Goal: Consume media (video, audio): Consume media (video, audio)

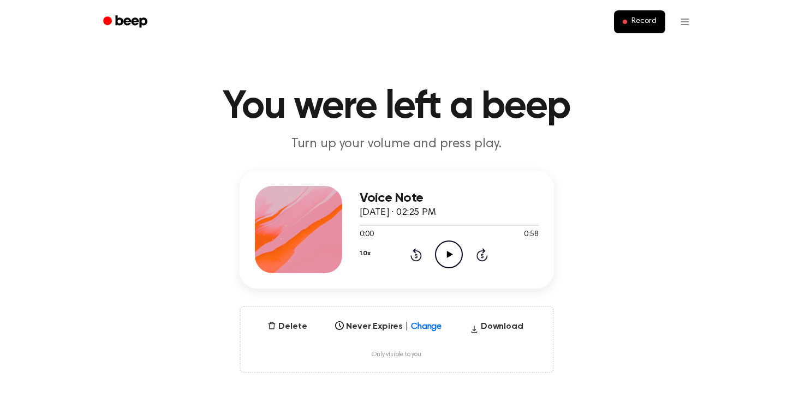
click at [455, 252] on icon "Play Audio" at bounding box center [449, 255] width 28 height 28
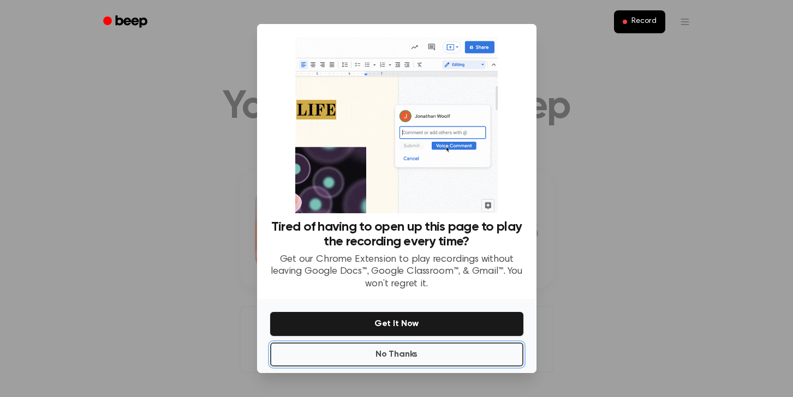
click at [400, 358] on button "No Thanks" at bounding box center [396, 355] width 253 height 24
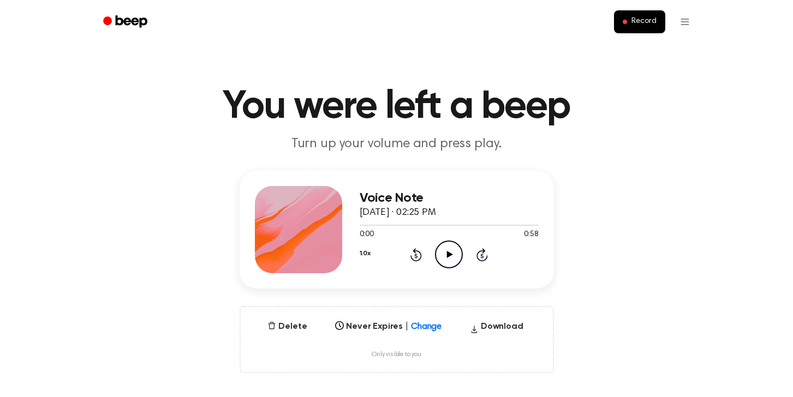
click at [445, 256] on icon "Play Audio" at bounding box center [449, 255] width 28 height 28
click at [418, 322] on div "Select..." at bounding box center [388, 323] width 115 height 15
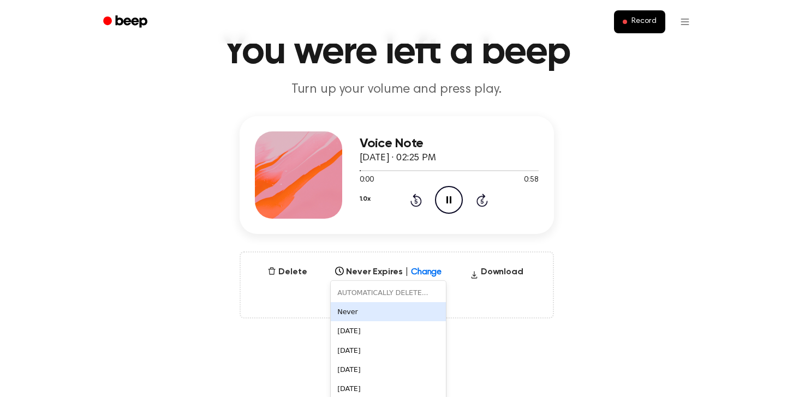
scroll to position [62, 0]
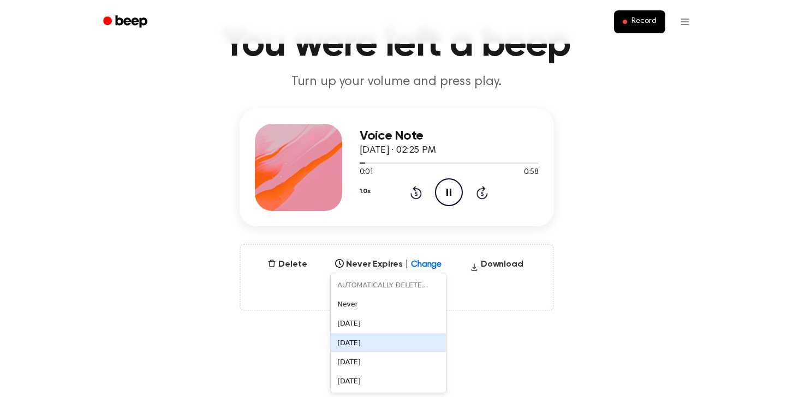
click at [381, 346] on div "[DATE]" at bounding box center [388, 342] width 115 height 19
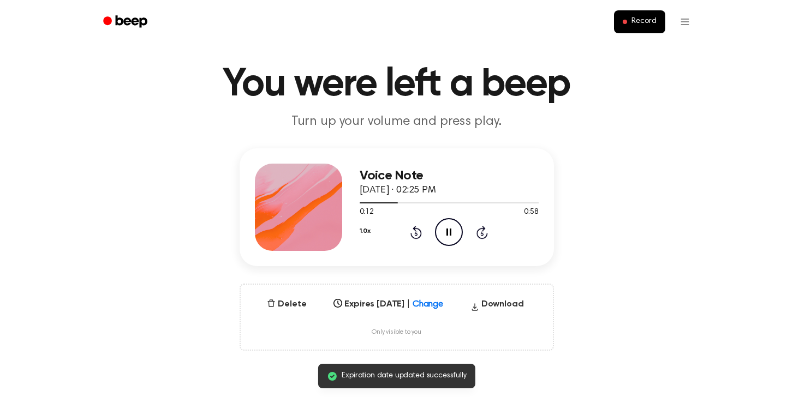
scroll to position [22, 0]
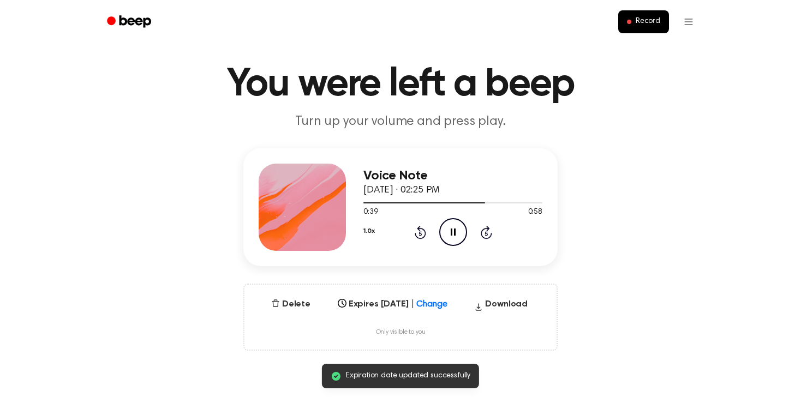
click at [368, 232] on button "1.0x" at bounding box center [368, 231] width 11 height 19
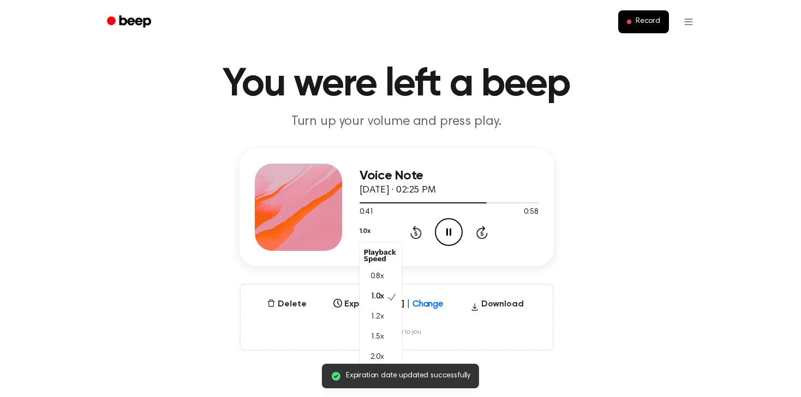
drag, startPoint x: 694, startPoint y: 125, endPoint x: 688, endPoint y: 126, distance: 6.1
click at [692, 124] on main "You were left a beep Turn up your volume and press play. Expiration date update…" at bounding box center [396, 331] width 793 height 706
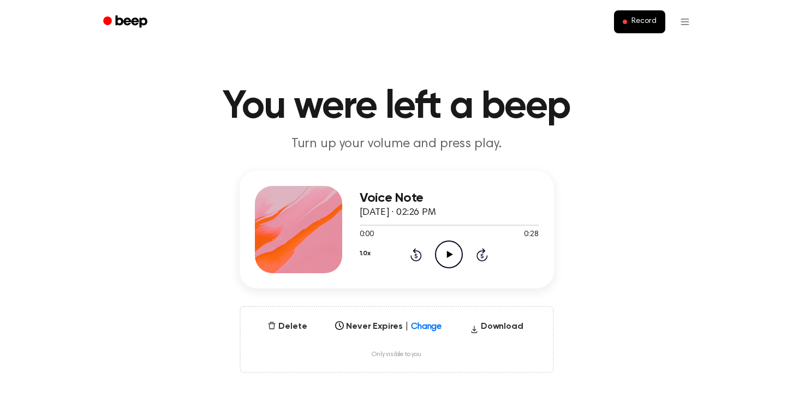
click at [446, 245] on icon "Play Audio" at bounding box center [449, 255] width 28 height 28
click at [428, 322] on div "AUTOMATICALLY DELETE... disabled, 1 of 6. 6 results available. Use Up and Down …" at bounding box center [388, 323] width 115 height 15
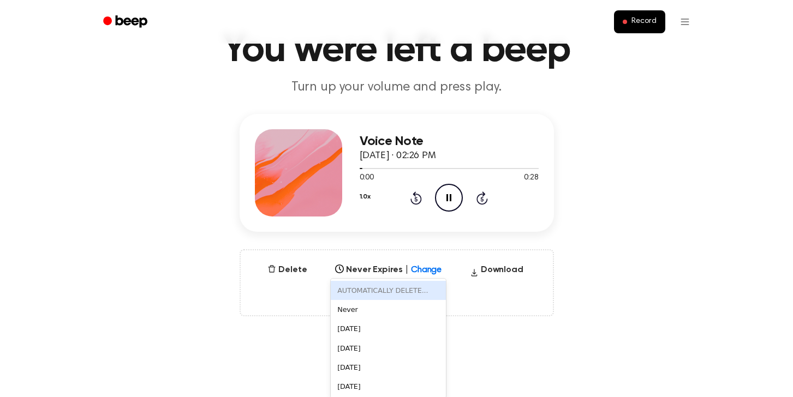
scroll to position [62, 0]
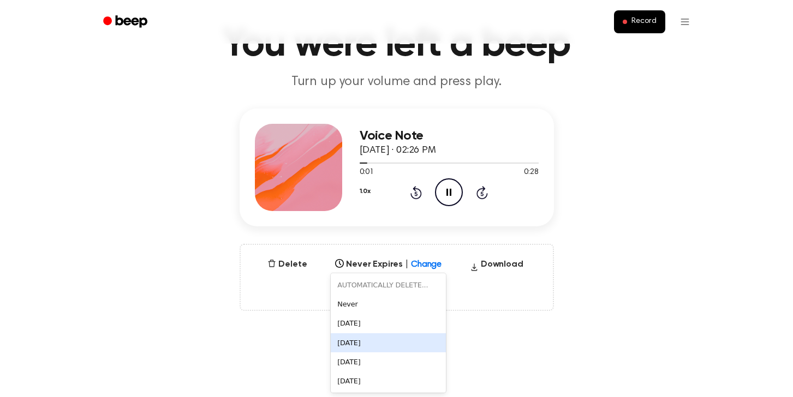
click at [399, 339] on div "[DATE]" at bounding box center [388, 342] width 115 height 19
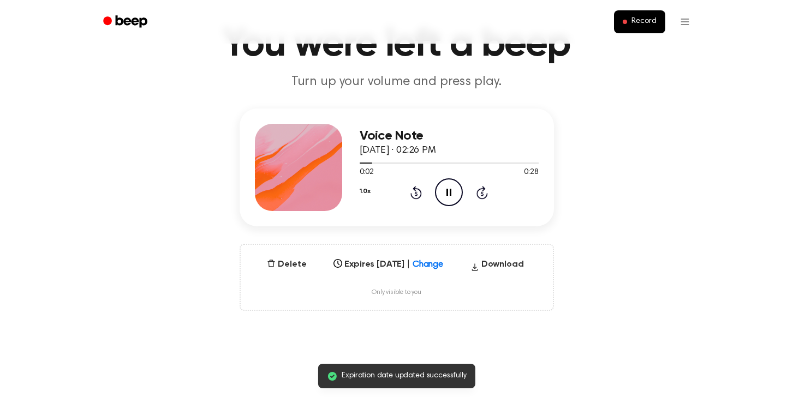
click at [588, 166] on div "Voice Note [DATE] · 02:26 PM 0:02 0:28 Your browser does not support the [objec…" at bounding box center [396, 210] width 767 height 202
